Goal: Transaction & Acquisition: Download file/media

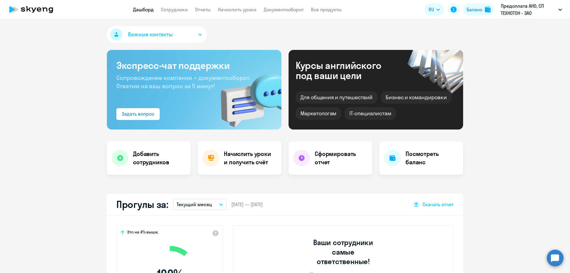
select select "30"
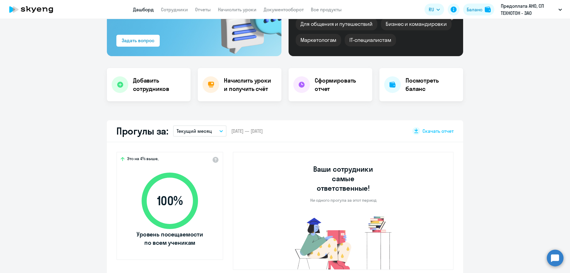
scroll to position [119, 0]
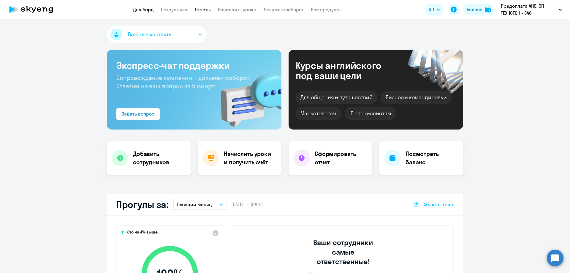
click at [199, 10] on link "Отчеты" at bounding box center [203, 10] width 16 height 6
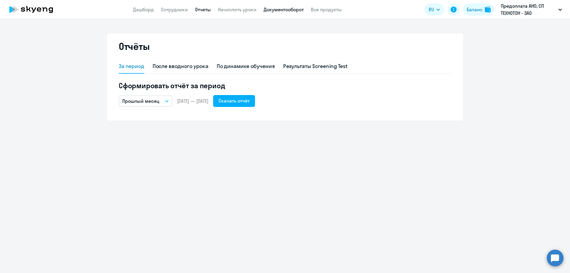
click at [285, 10] on link "Документооборот" at bounding box center [284, 10] width 40 height 6
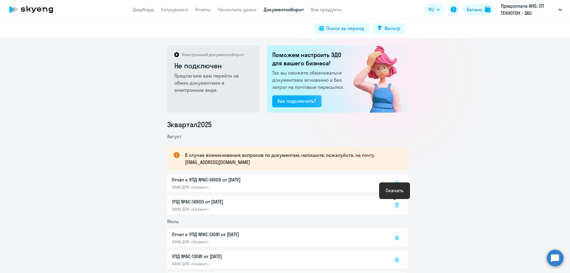
click at [393, 204] on rect at bounding box center [396, 204] width 7 height 7
click at [393, 182] on rect at bounding box center [396, 182] width 7 height 7
